Goal: Transaction & Acquisition: Subscribe to service/newsletter

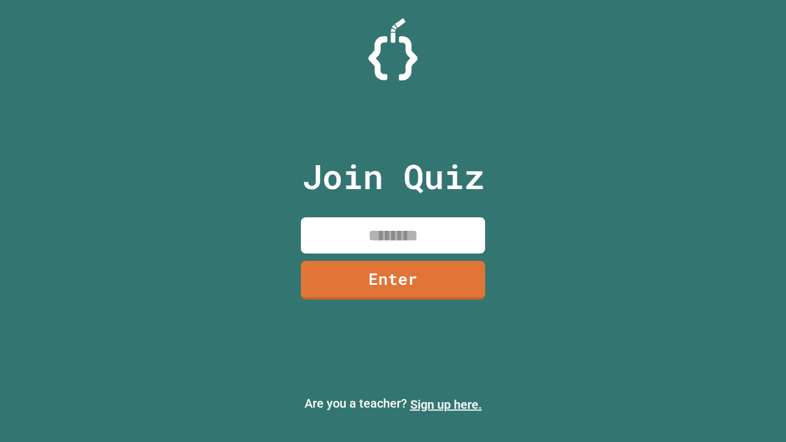
click at [446, 405] on link "Sign up here." at bounding box center [446, 404] width 72 height 15
